Goal: Navigation & Orientation: Understand site structure

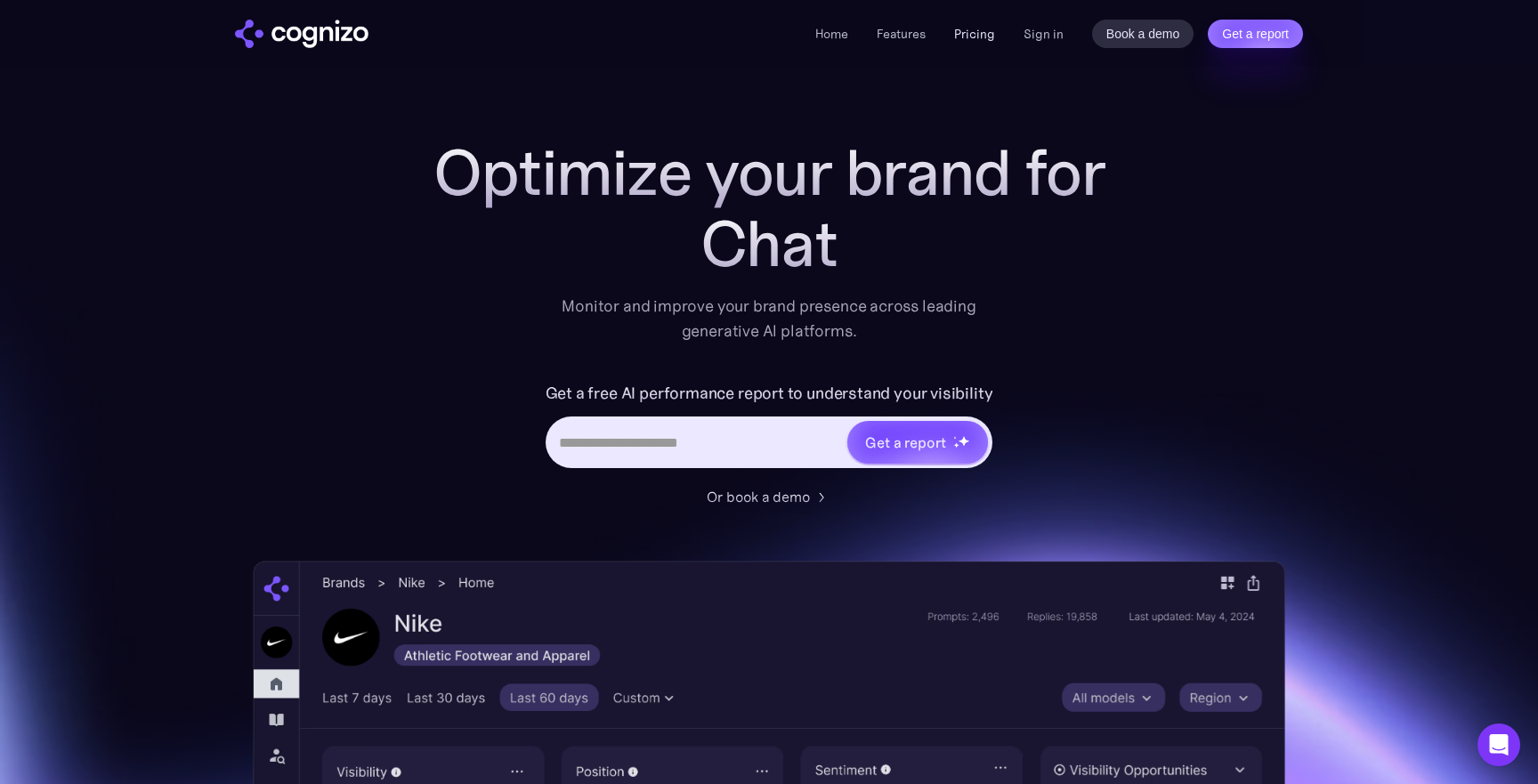
click at [982, 35] on link "Pricing" at bounding box center [975, 33] width 41 height 16
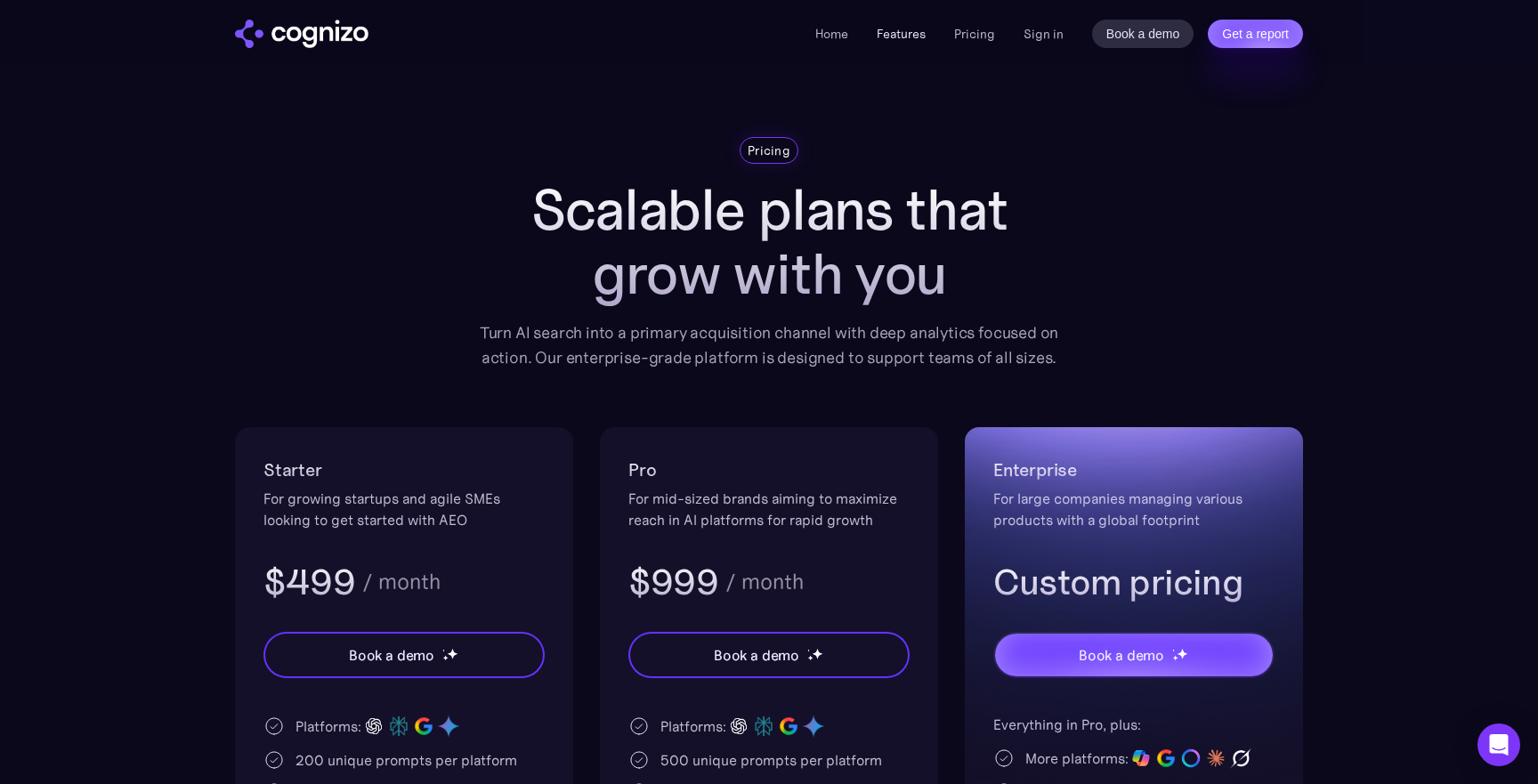
click at [906, 33] on link "Features" at bounding box center [901, 33] width 49 height 16
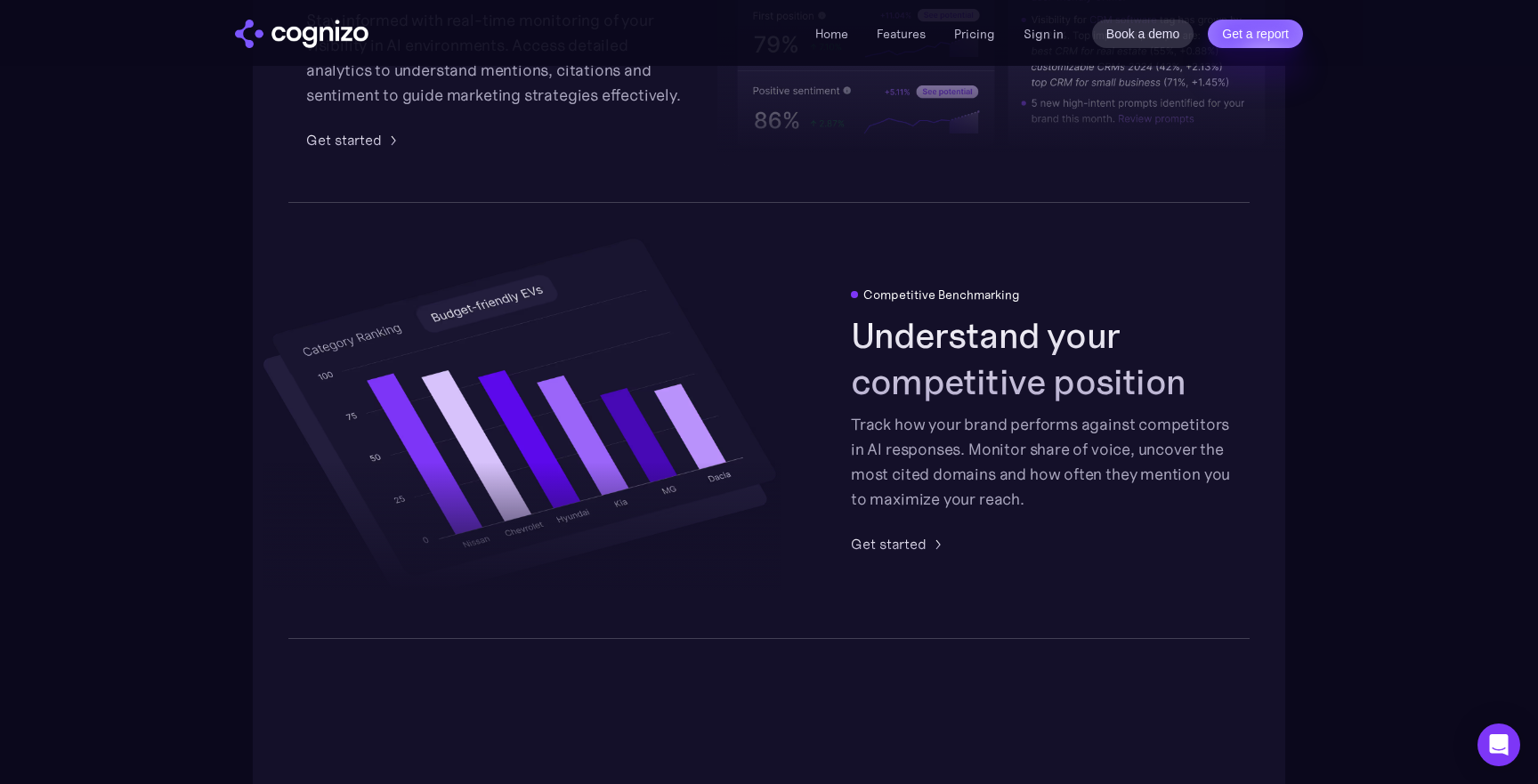
scroll to position [3111, 0]
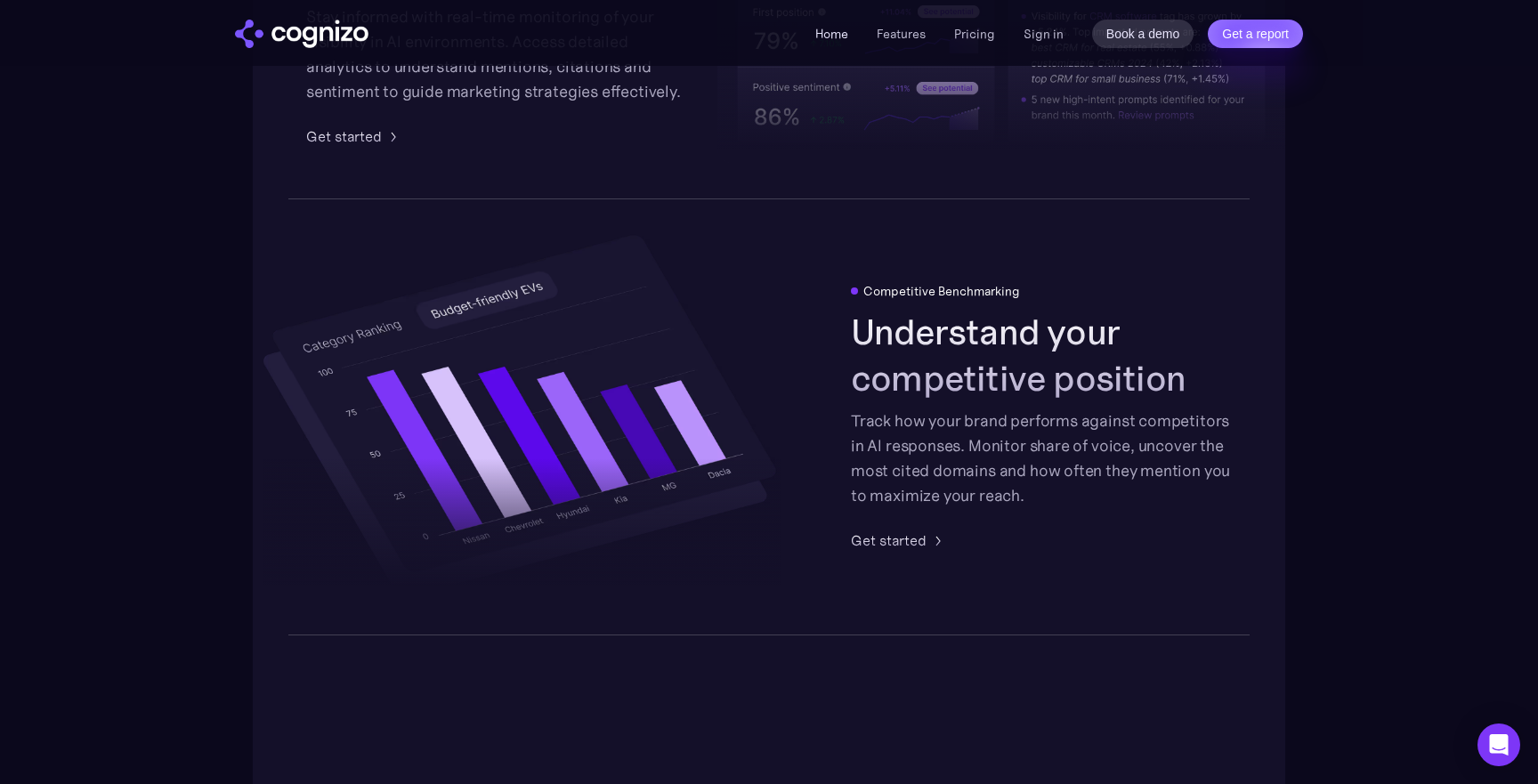
click at [834, 31] on link "Home" at bounding box center [832, 33] width 33 height 16
